Goal: Information Seeking & Learning: Get advice/opinions

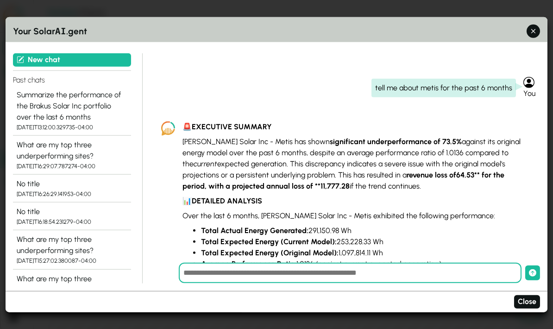
scroll to position [575, 0]
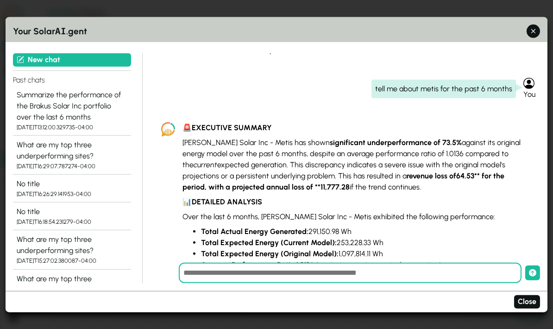
click at [531, 29] on icon "button" at bounding box center [533, 31] width 4 height 4
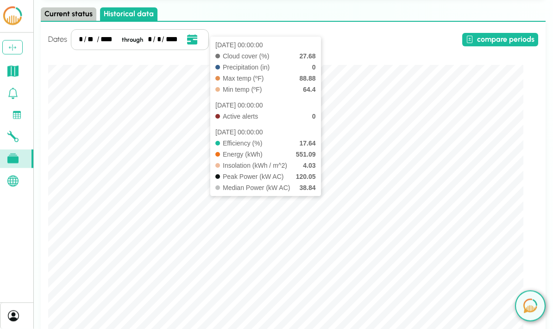
scroll to position [58, 0]
click at [535, 217] on div "Dates * / ** / **** through * / * / **** Event Date, [DATE] [DATE] S M T W T F …" at bounding box center [293, 266] width 490 height 474
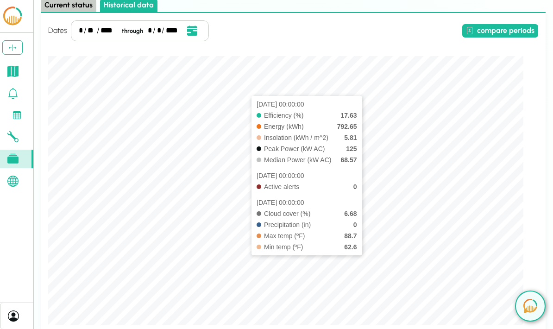
scroll to position [0, 0]
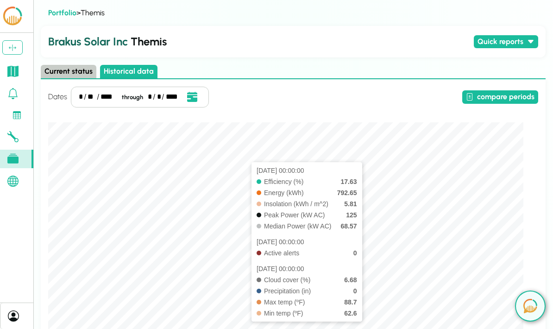
click at [488, 98] on button "compare periods" at bounding box center [500, 96] width 76 height 13
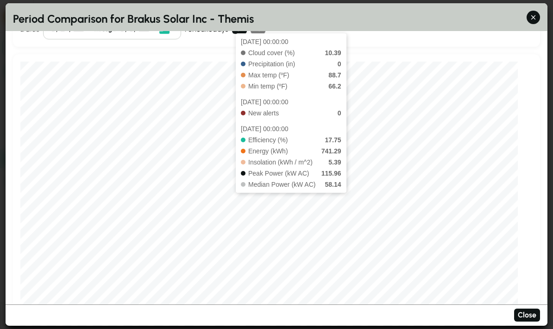
scroll to position [34, 0]
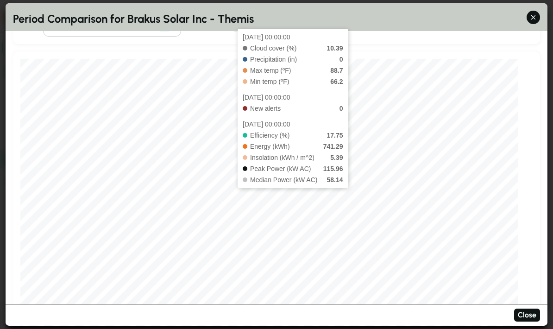
click at [527, 98] on div "[DATE] 00:00:00 Cloud cover (%) 10.39 Precipitation (in) 0 Max temp (ºF) 88.7 M…" at bounding box center [276, 190] width 527 height 278
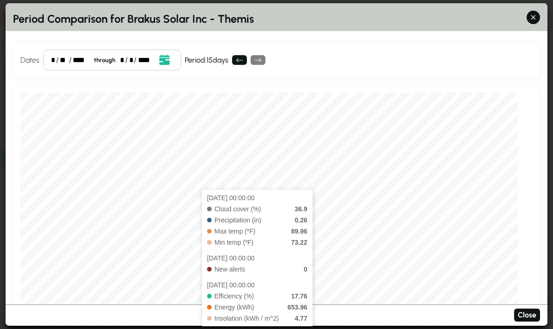
scroll to position [0, 0]
click at [168, 54] on button "Open date picker" at bounding box center [164, 60] width 18 height 12
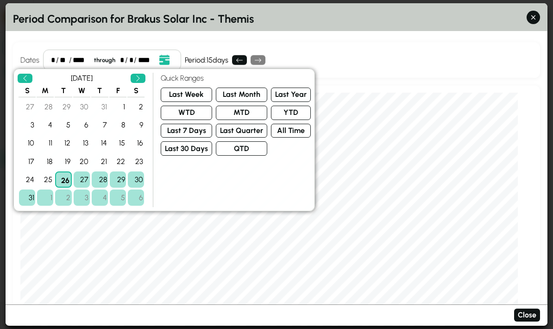
click at [235, 87] on button "Last Month" at bounding box center [241, 94] width 51 height 14
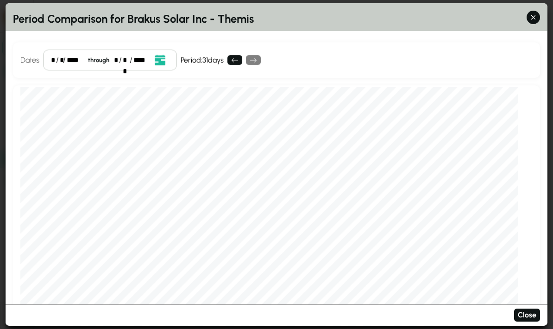
scroll to position [-1, 0]
click at [537, 12] on icon "button" at bounding box center [533, 17] width 10 height 10
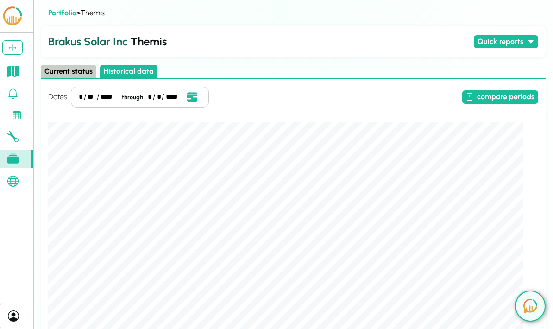
click at [12, 185] on icon at bounding box center [12, 180] width 11 height 11
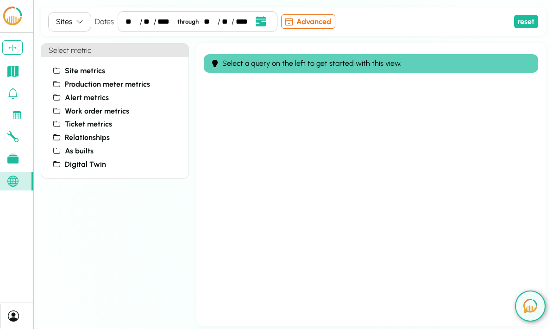
click at [61, 140] on icon at bounding box center [56, 137] width 9 height 7
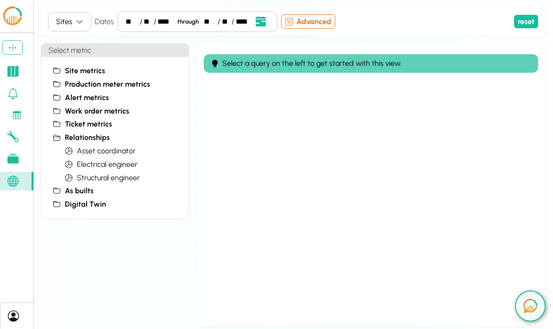
click at [86, 153] on span "asset coordinator" at bounding box center [106, 150] width 59 height 11
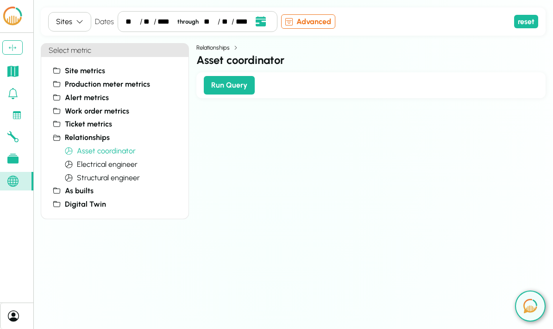
click at [218, 80] on button "Run Query" at bounding box center [229, 85] width 51 height 19
click at [75, 190] on span "As builts" at bounding box center [79, 190] width 29 height 11
click at [83, 201] on span "Panels" at bounding box center [87, 204] width 20 height 11
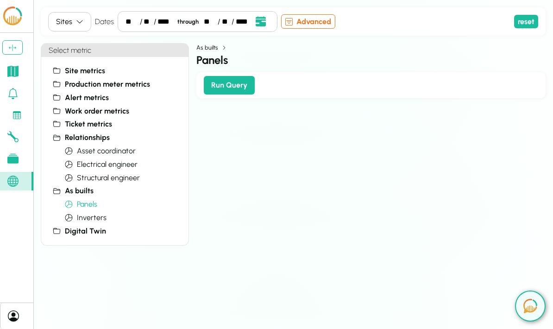
click at [227, 93] on button "Run Query" at bounding box center [229, 85] width 51 height 19
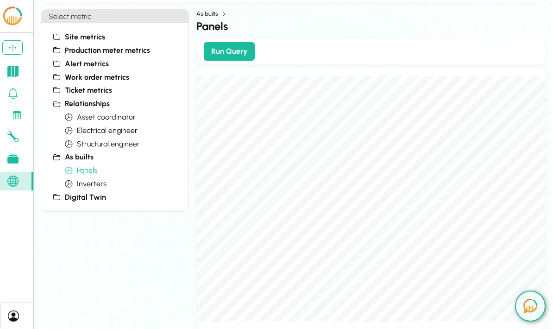
click at [84, 124] on button "electrical engineer" at bounding box center [121, 130] width 120 height 13
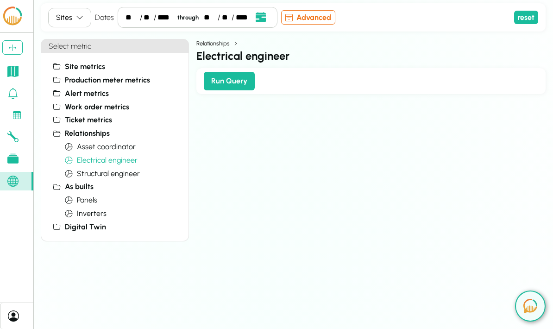
click at [92, 141] on span "asset coordinator" at bounding box center [106, 146] width 59 height 11
click at [230, 72] on button "Run Query" at bounding box center [229, 81] width 51 height 19
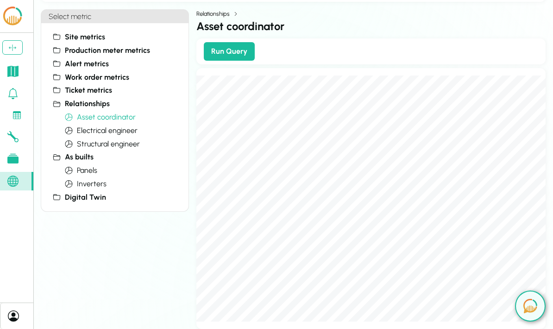
click at [12, 71] on icon at bounding box center [12, 71] width 11 height 11
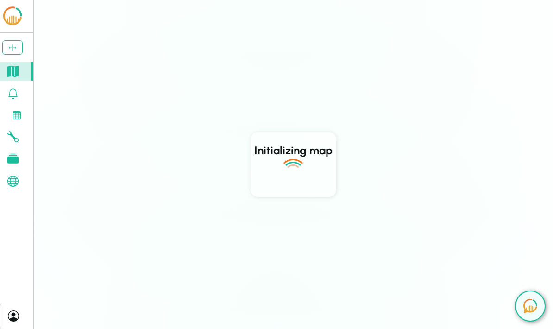
scroll to position [37, 0]
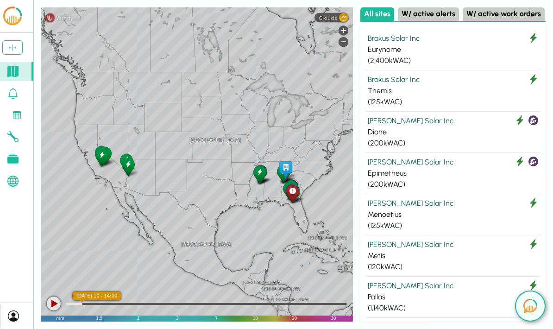
click at [535, 305] on img at bounding box center [530, 306] width 14 height 14
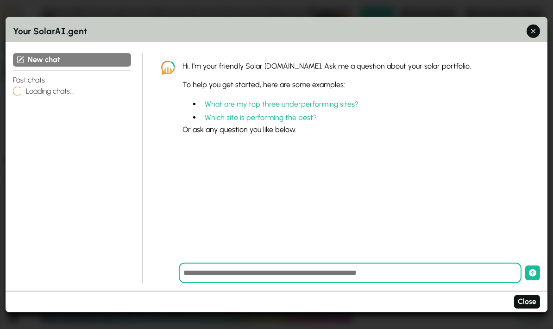
scroll to position [0, 0]
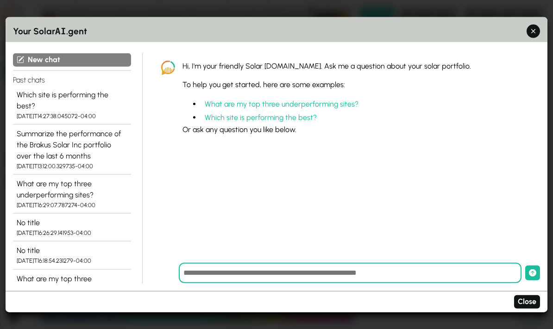
click at [84, 133] on div "Summarize the performance of the Brakus Solar Inc portfolio over the last 6 mon…" at bounding box center [72, 144] width 111 height 33
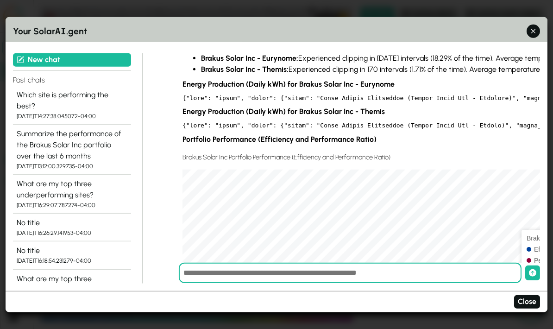
scroll to position [471, 0]
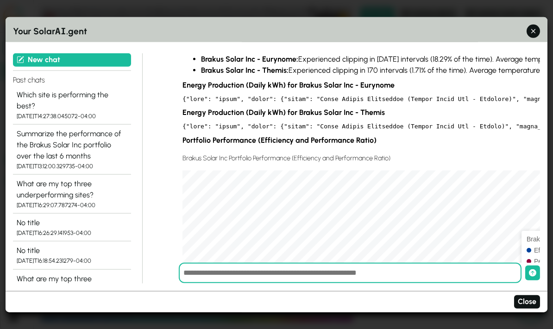
click at [30, 128] on div "Summarize the performance of the Brakus Solar Inc portfolio over the last 6 mon…" at bounding box center [72, 144] width 111 height 33
click at [41, 128] on div "Summarize the performance of the Brakus Solar Inc portfolio over the last 6 mon…" at bounding box center [72, 144] width 111 height 33
click at [37, 178] on div "What are my top three underperforming sites?" at bounding box center [72, 189] width 111 height 22
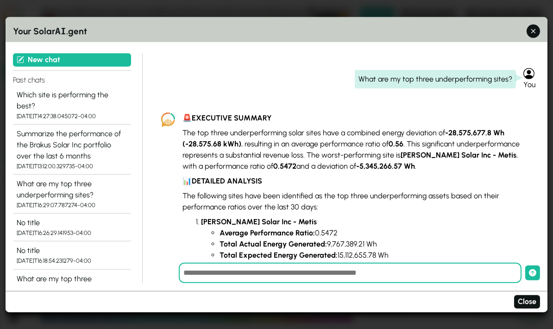
scroll to position [861, 0]
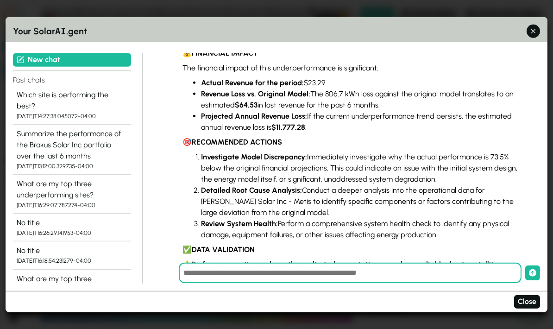
click at [530, 26] on icon "button" at bounding box center [533, 31] width 10 height 10
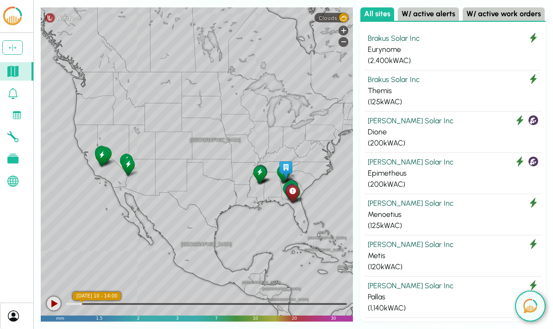
click at [532, 294] on button at bounding box center [530, 305] width 31 height 31
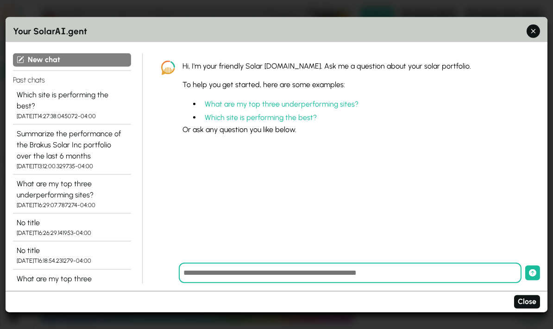
click at [101, 178] on div "What are my top three underperforming sites?" at bounding box center [72, 189] width 111 height 22
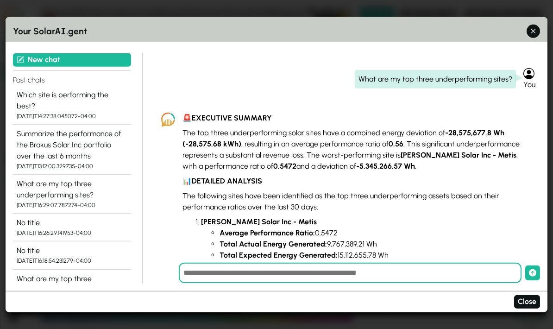
scroll to position [0, 0]
